Goal: Find specific page/section: Find specific page/section

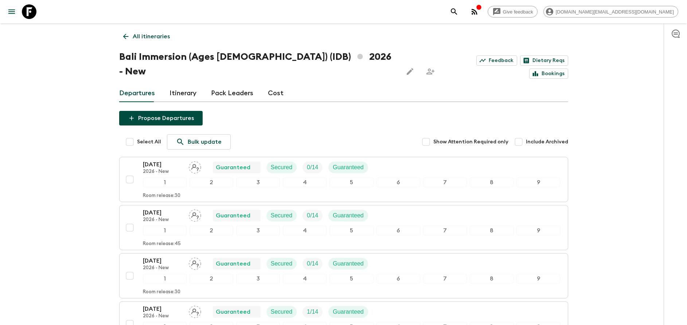
click at [145, 36] on p "All itineraries" at bounding box center [151, 36] width 37 height 9
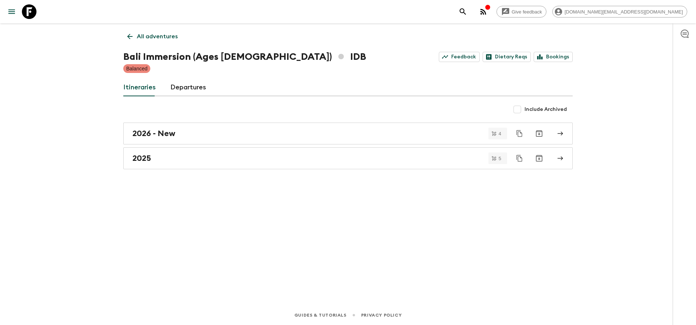
click at [145, 31] on link "All adventures" at bounding box center [152, 36] width 58 height 15
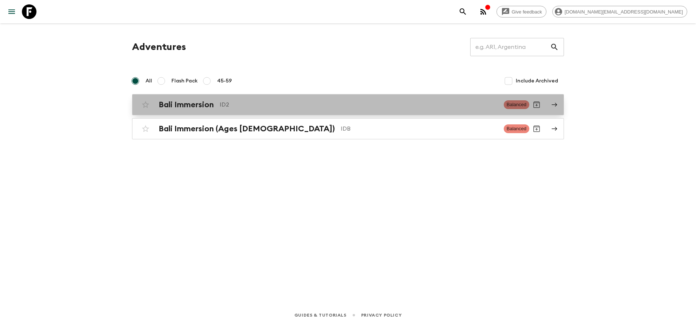
click at [205, 111] on div "Bali Immersion ID2 Balanced" at bounding box center [333, 104] width 391 height 15
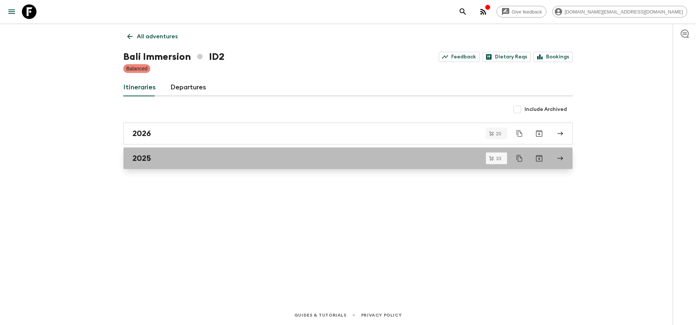
click at [212, 162] on div "2025" at bounding box center [340, 158] width 417 height 9
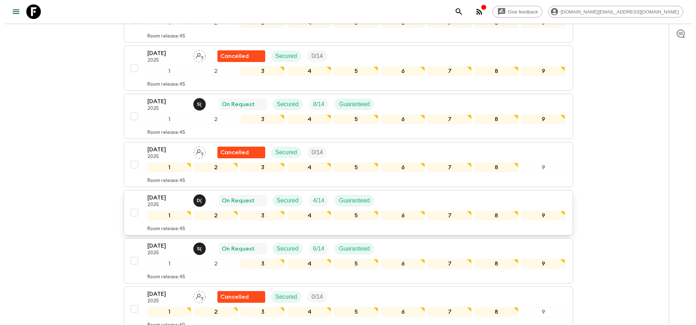
scroll to position [547, 0]
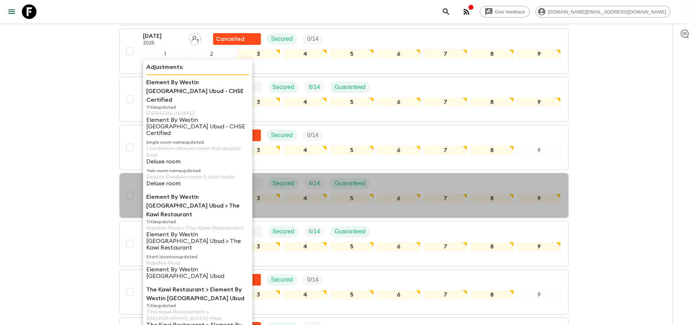
click at [162, 193] on p "Element By Westin [GEOGRAPHIC_DATA] Ubud > The Kawi Restaurant" at bounding box center [197, 206] width 103 height 26
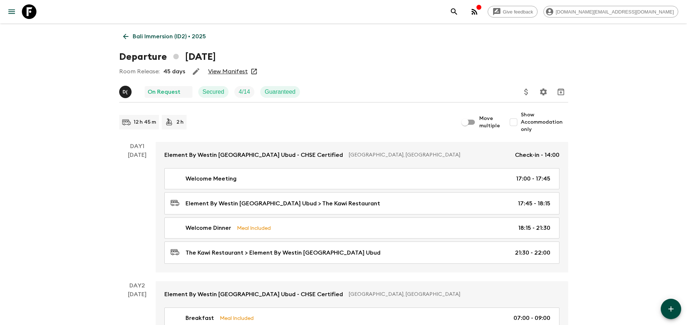
click at [228, 72] on link "View Manifest" at bounding box center [228, 71] width 40 height 7
